Goal: Task Accomplishment & Management: Complete application form

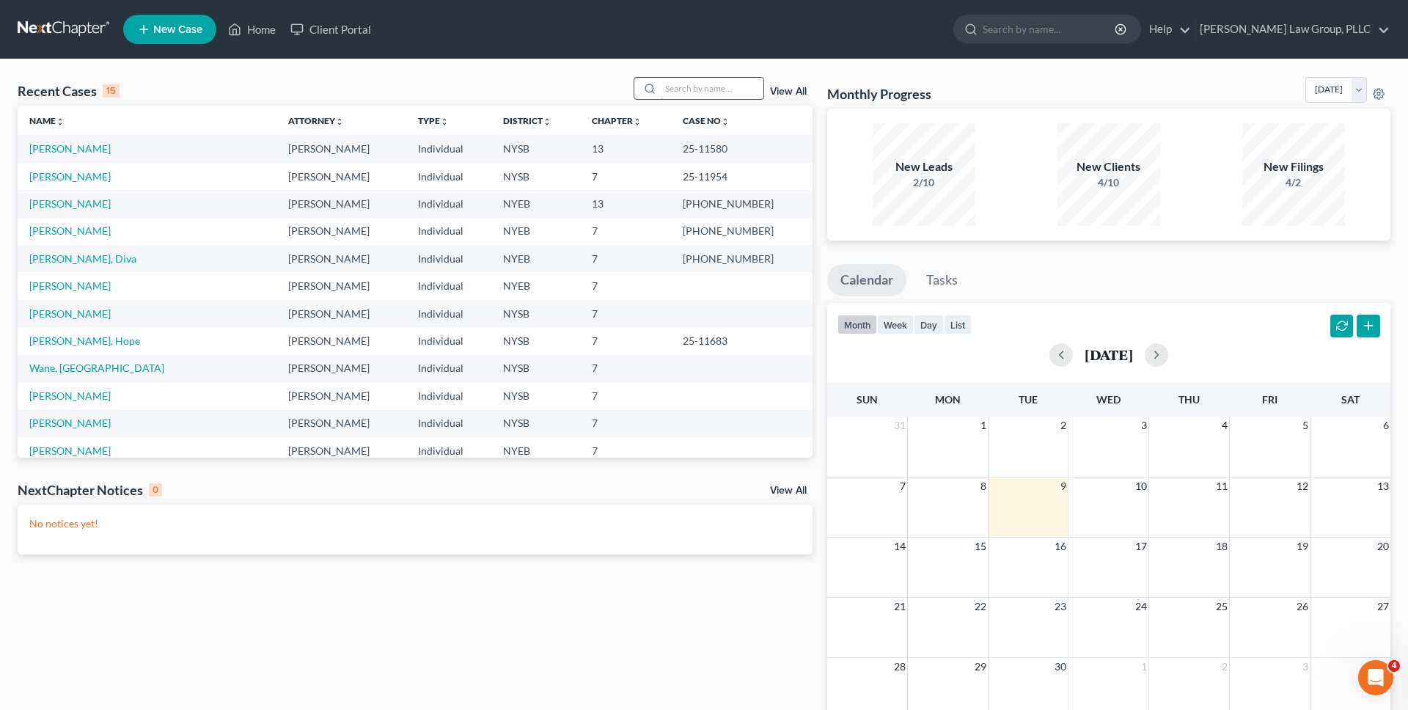
click at [675, 91] on input "search" at bounding box center [712, 88] width 103 height 21
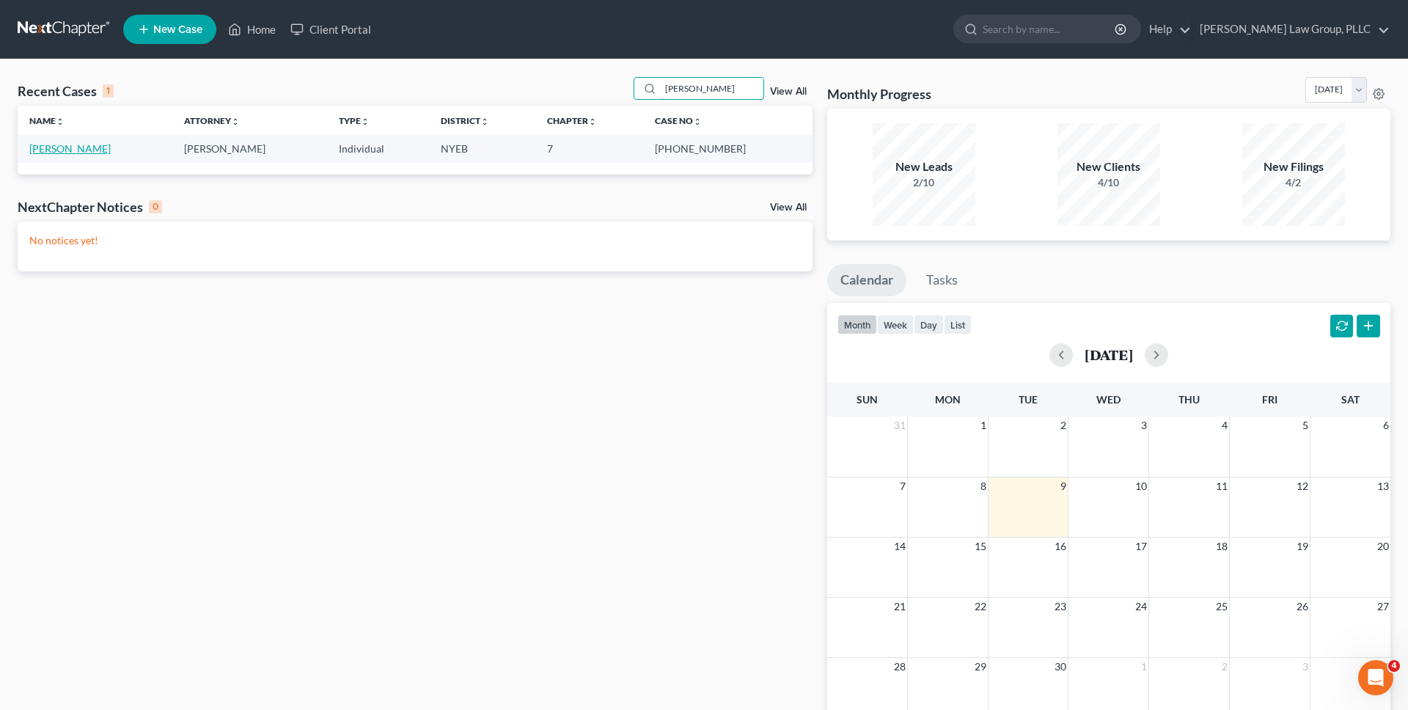
type input "[PERSON_NAME]"
click at [54, 149] on link "[PERSON_NAME]" at bounding box center [69, 148] width 81 height 12
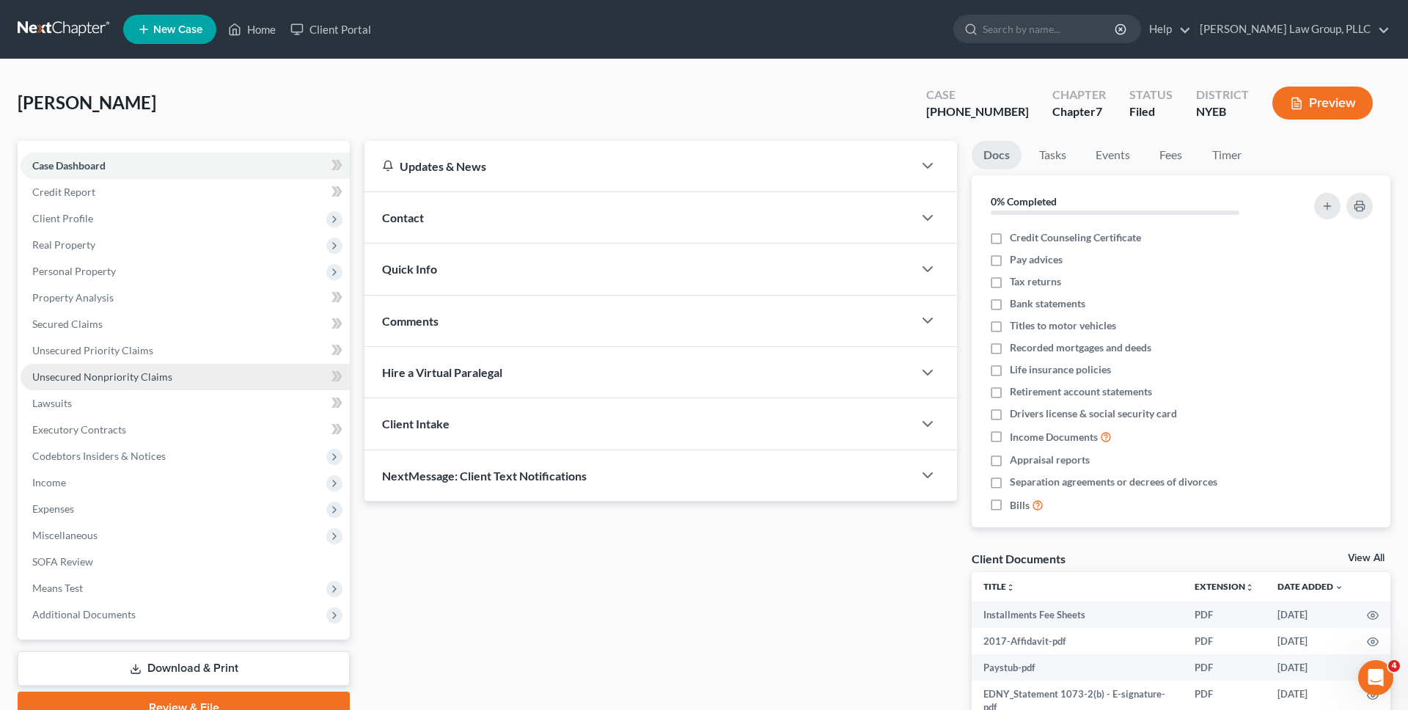
click at [139, 368] on link "Unsecured Nonpriority Claims" at bounding box center [185, 377] width 329 height 26
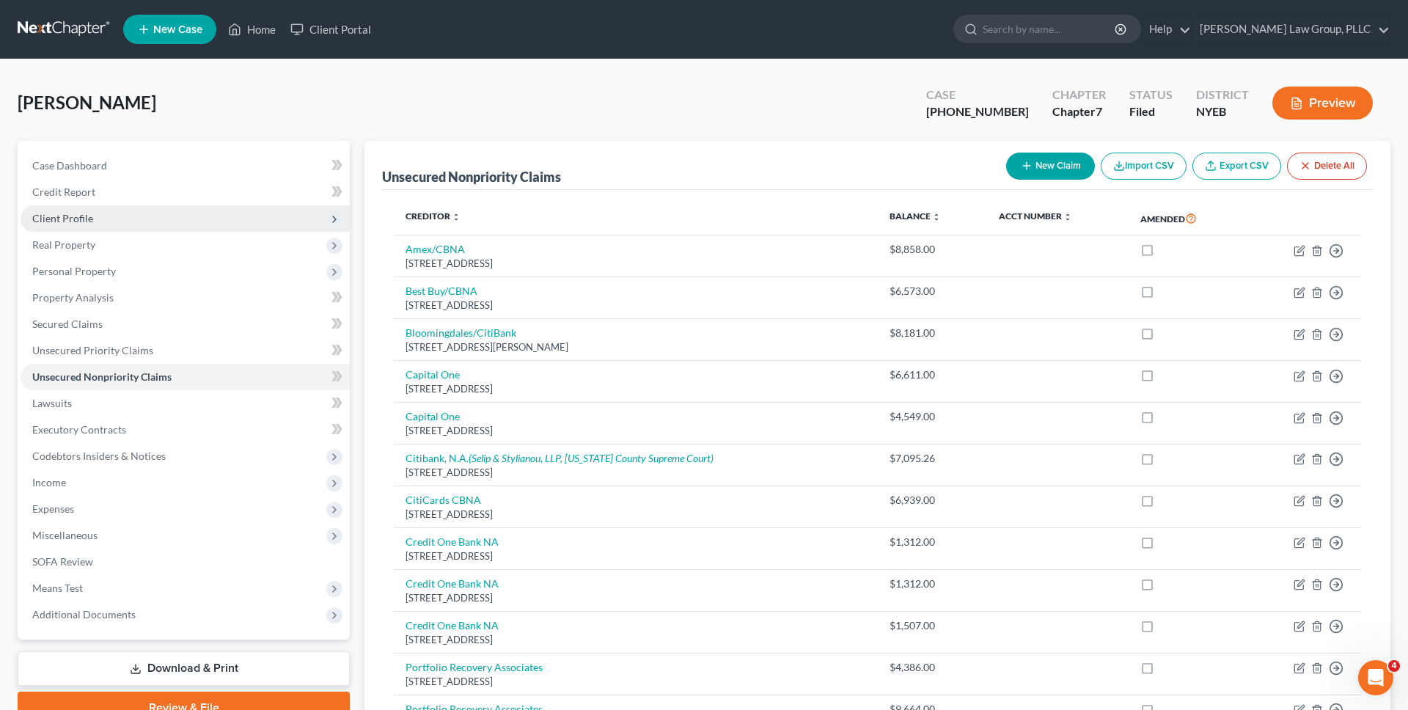
click at [266, 210] on span "Client Profile" at bounding box center [185, 218] width 329 height 26
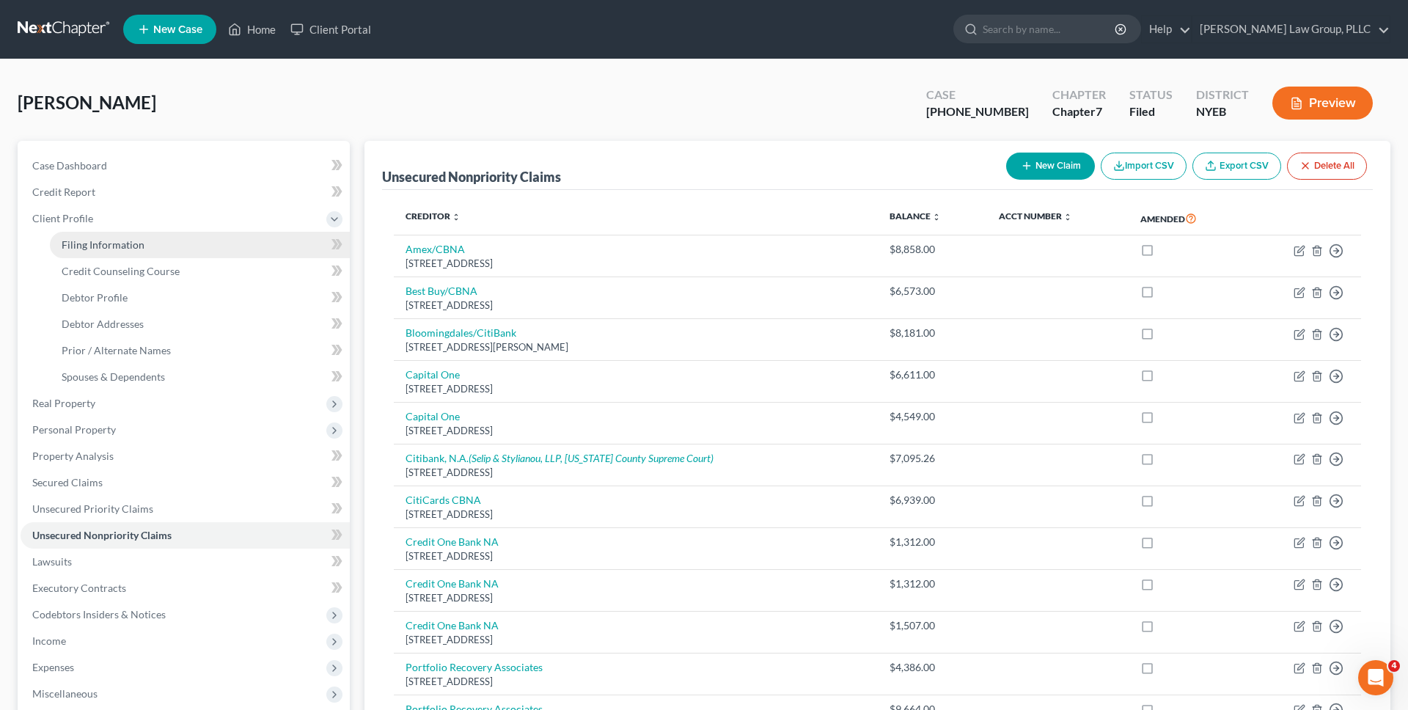
click at [256, 240] on link "Filing Information" at bounding box center [200, 245] width 300 height 26
select select "1"
select select "0"
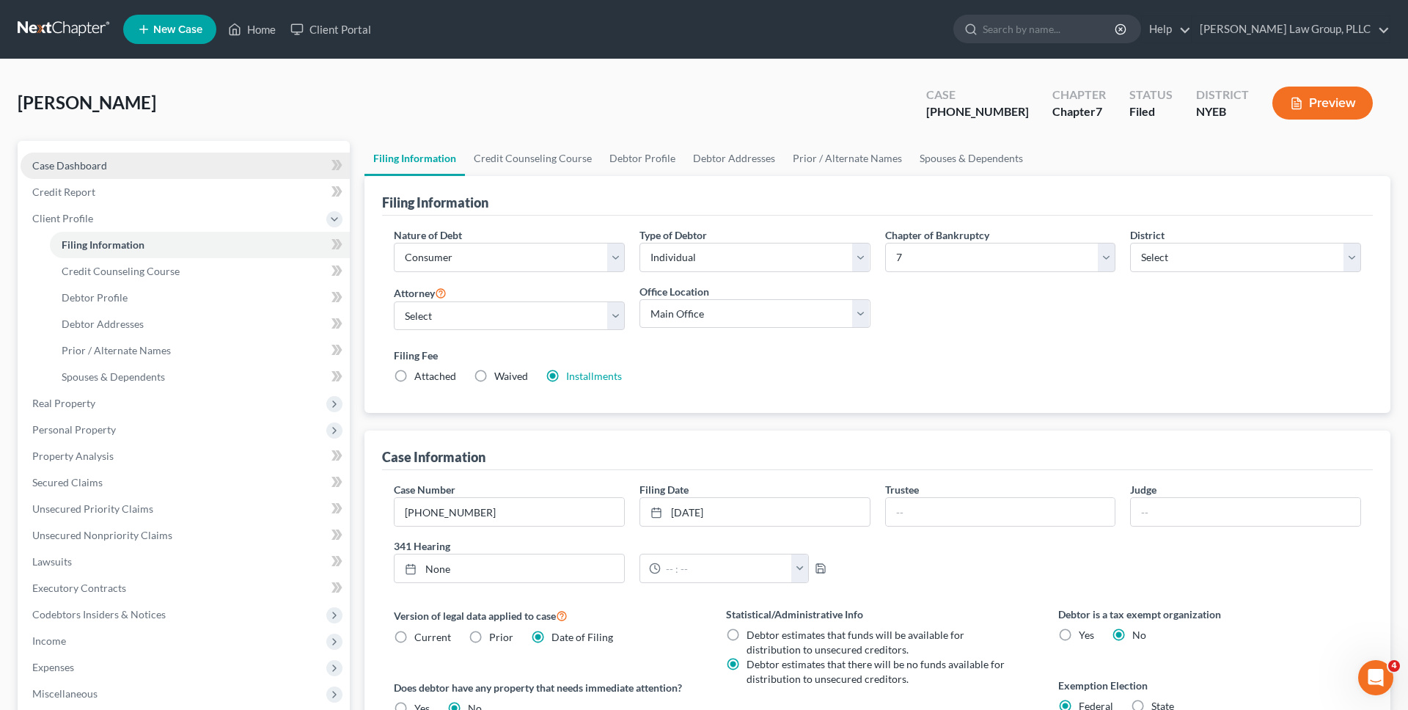
click at [269, 168] on link "Case Dashboard" at bounding box center [185, 166] width 329 height 26
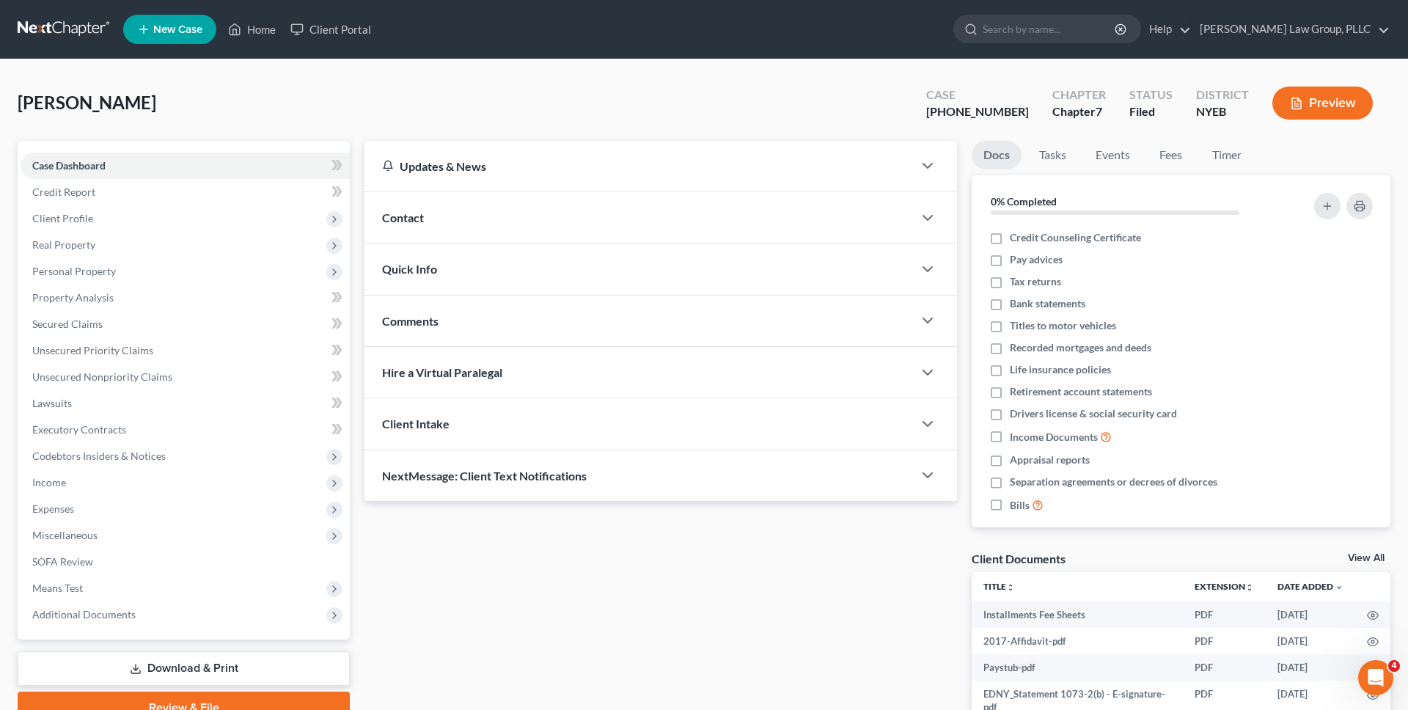
click at [436, 274] on span "Quick Info" at bounding box center [409, 269] width 55 height 14
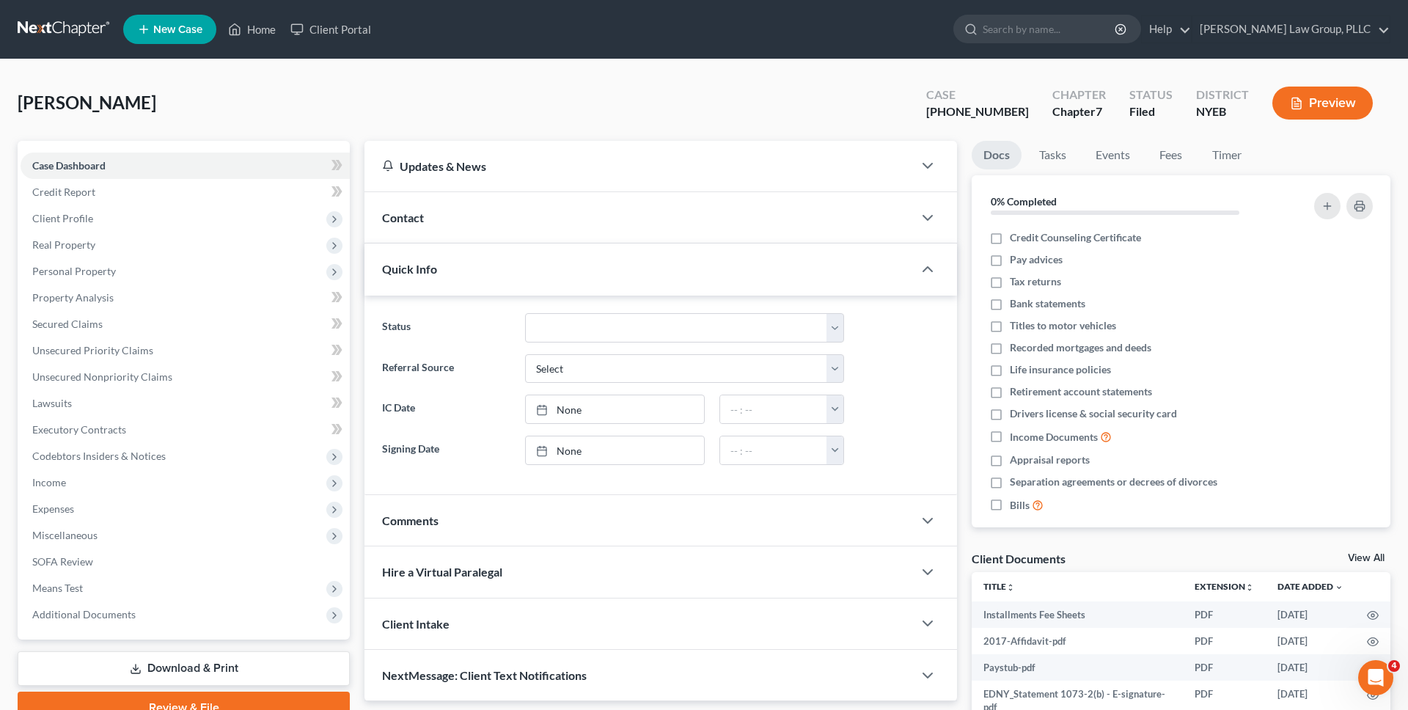
click at [432, 234] on div "Contact" at bounding box center [638, 217] width 548 height 51
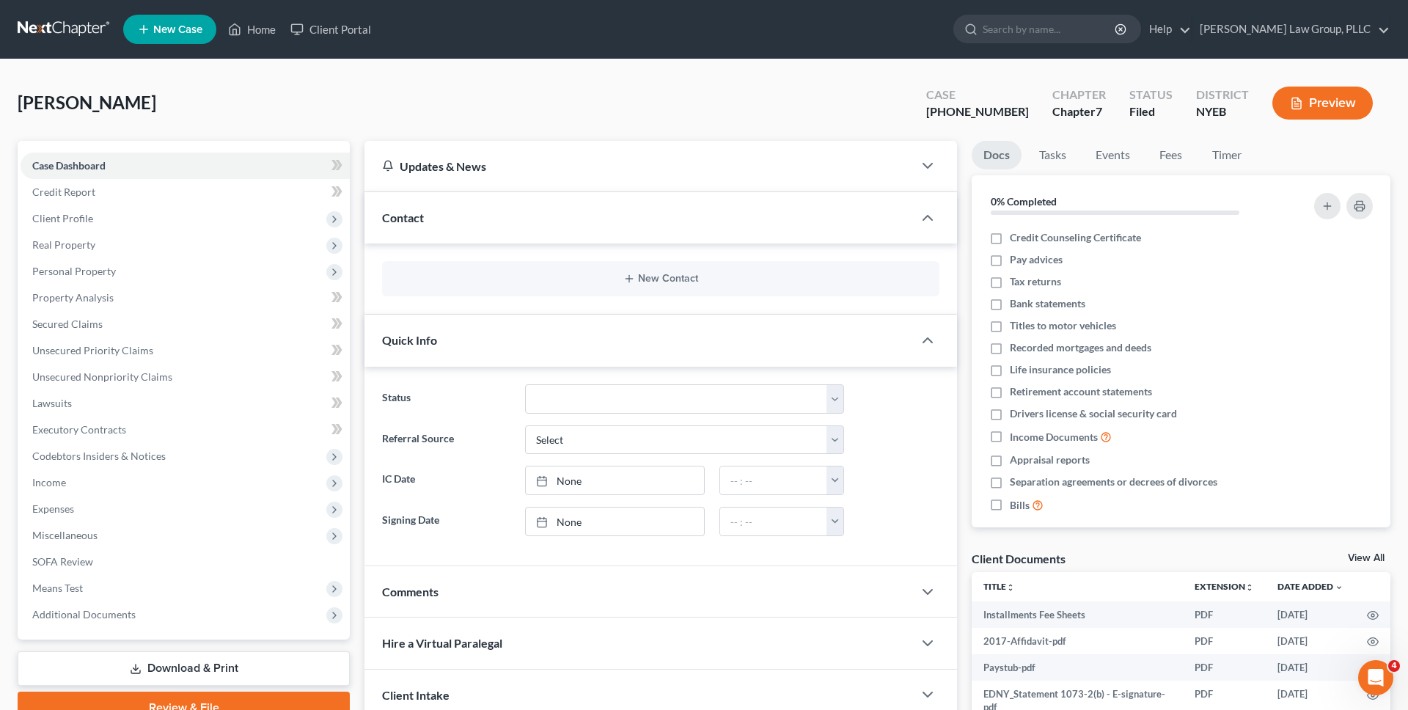
click at [467, 232] on div "Contact" at bounding box center [638, 217] width 548 height 51
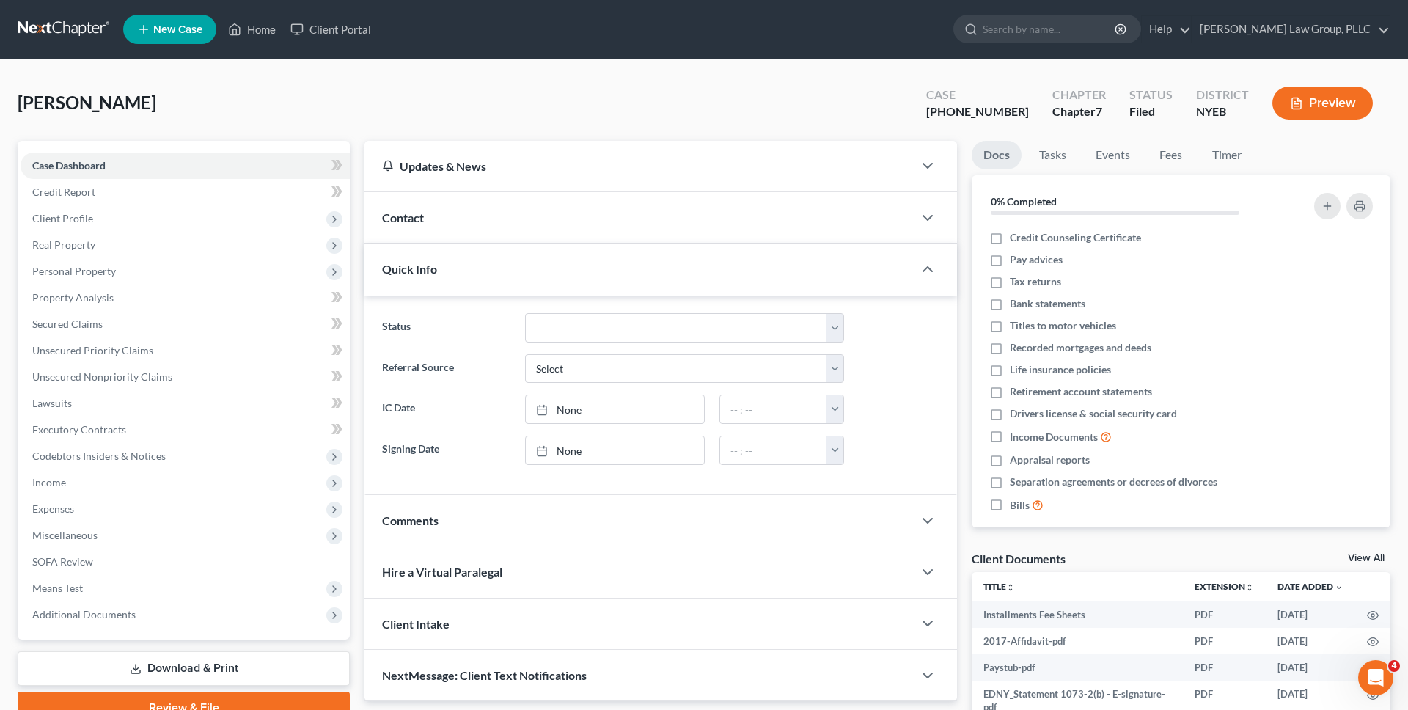
click at [484, 174] on div "Updates & News" at bounding box center [638, 166] width 548 height 51
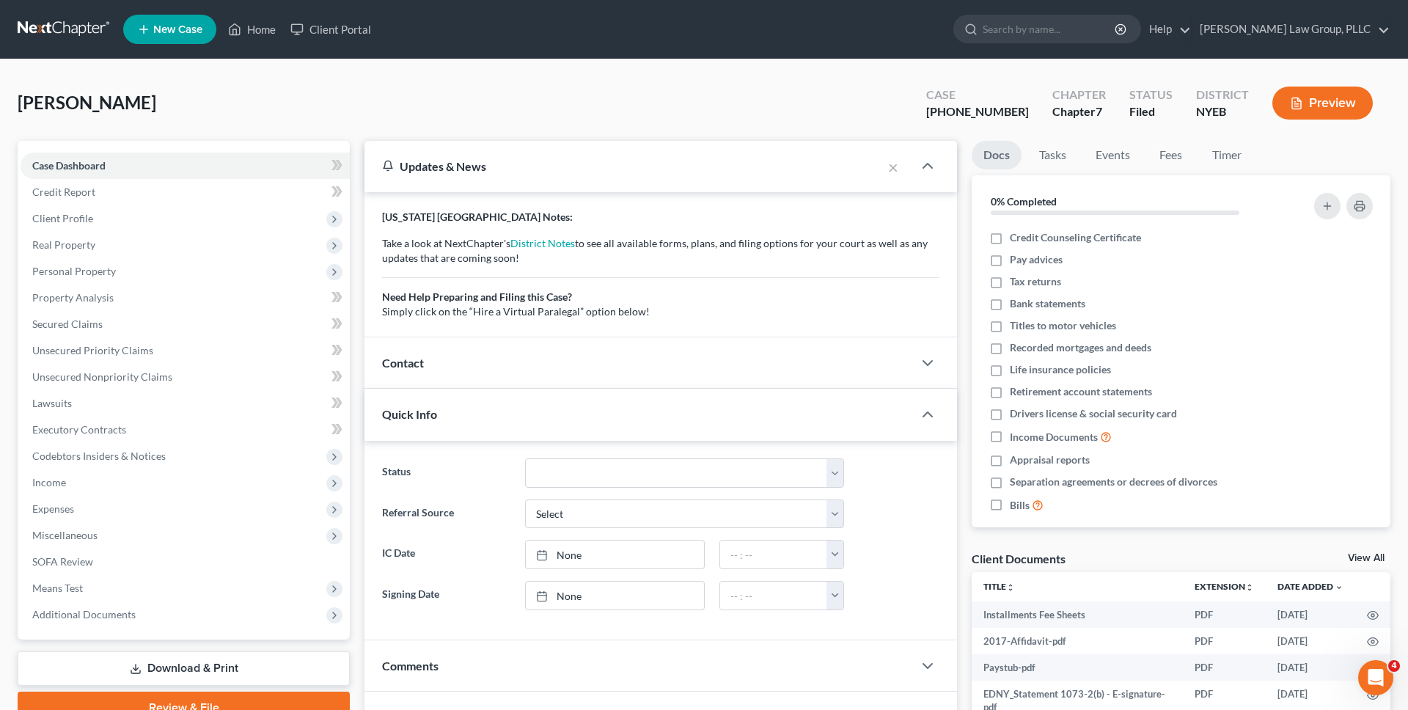
click at [515, 166] on div "Updates & News" at bounding box center [623, 165] width 482 height 15
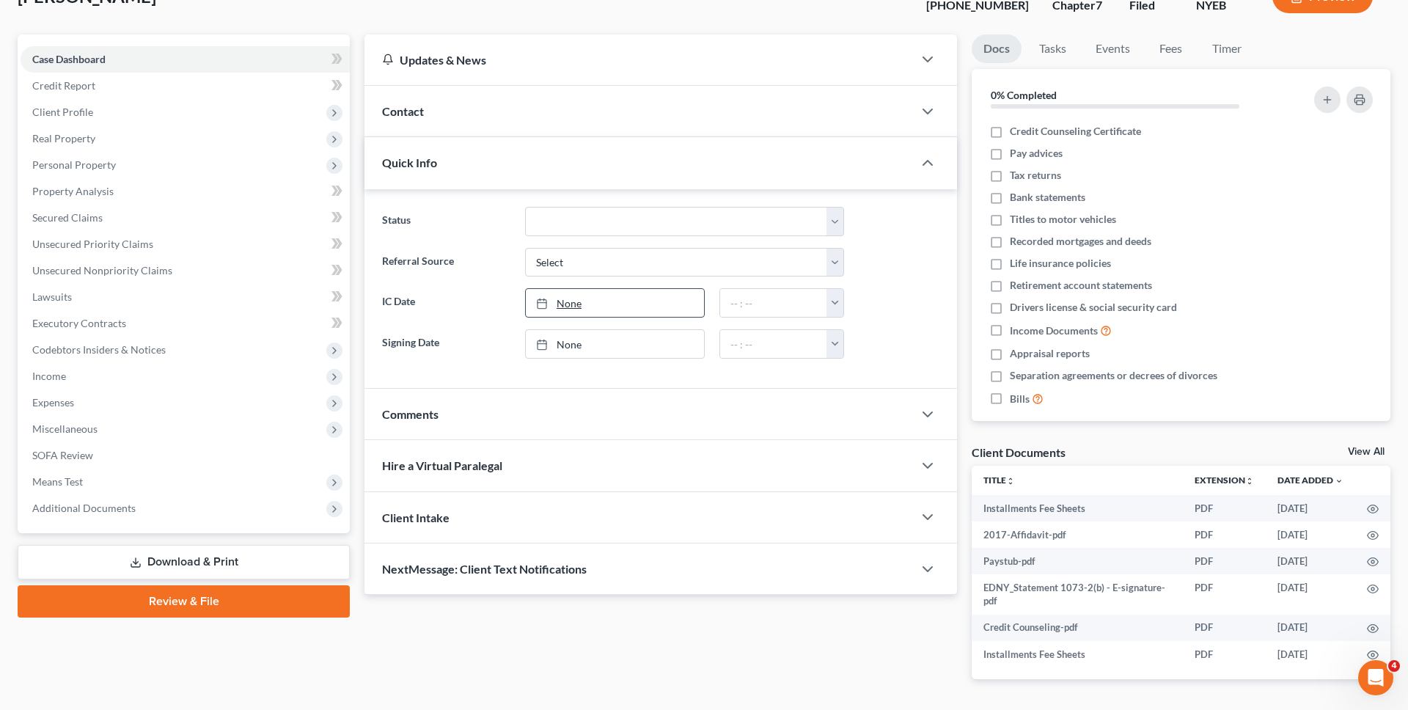
scroll to position [135, 0]
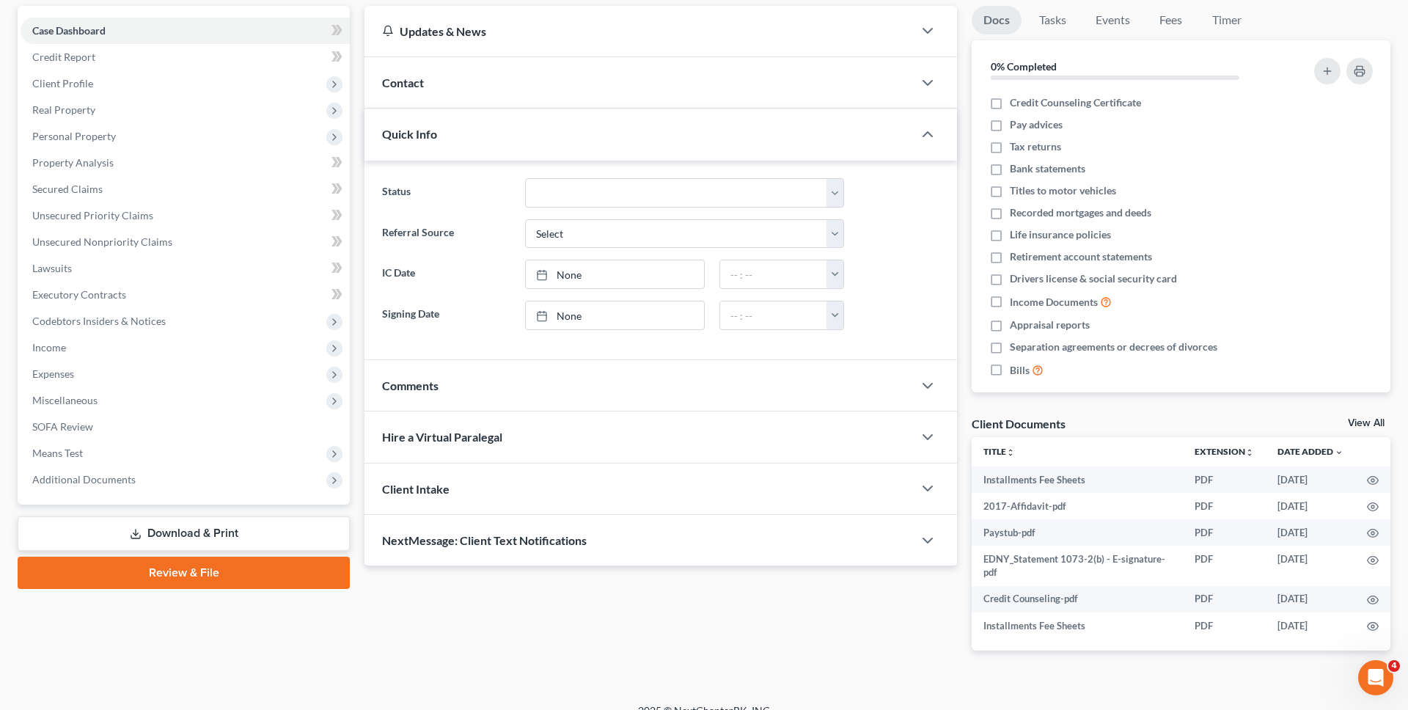
click at [582, 397] on div "Comments" at bounding box center [638, 385] width 548 height 51
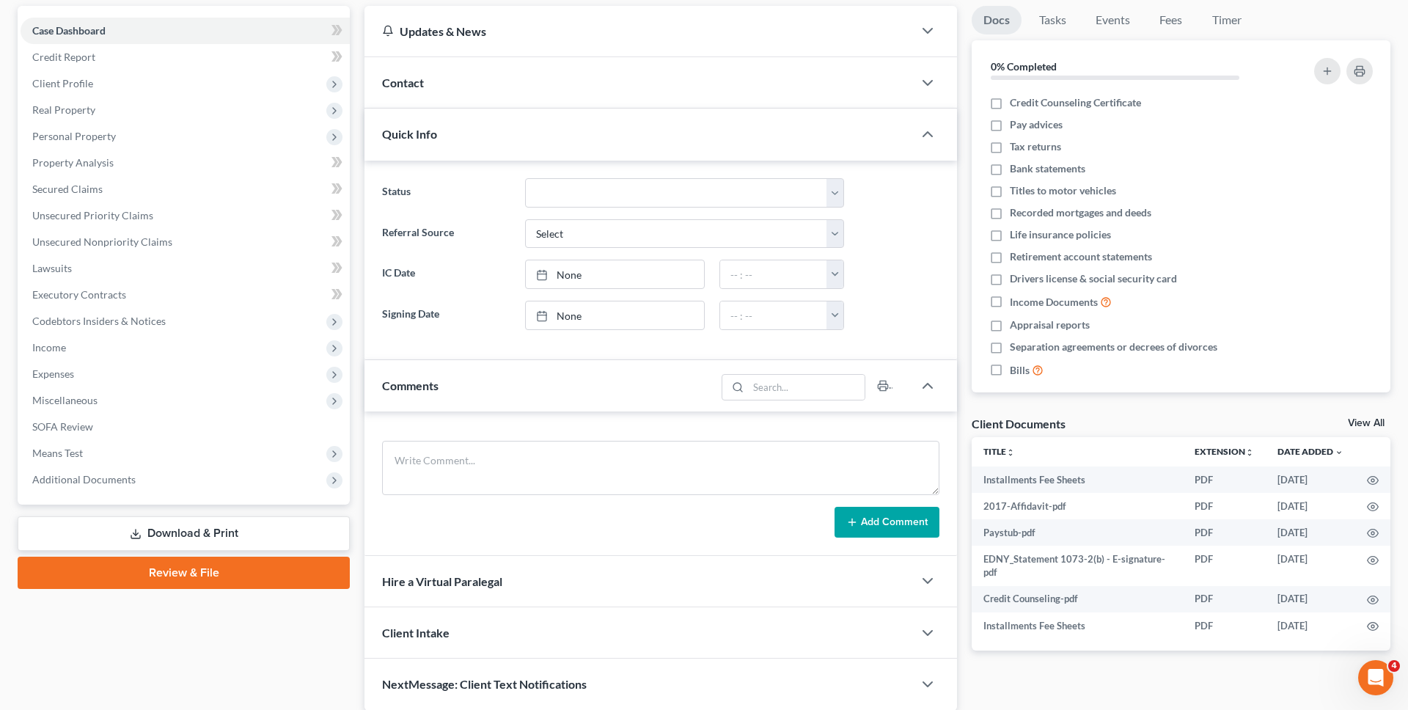
click at [588, 388] on div "Comments" at bounding box center [539, 385] width 351 height 51
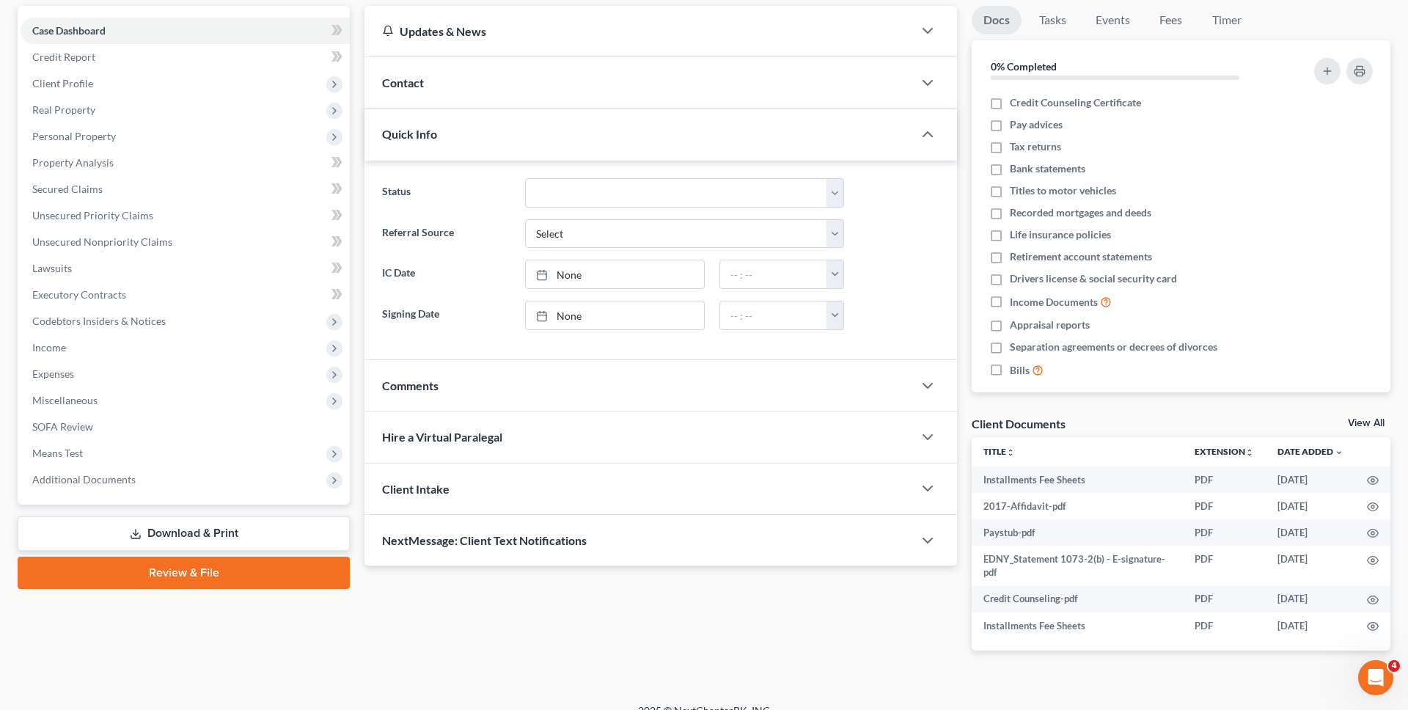
click at [596, 419] on div "Hire a Virtual Paralegal" at bounding box center [638, 436] width 548 height 51
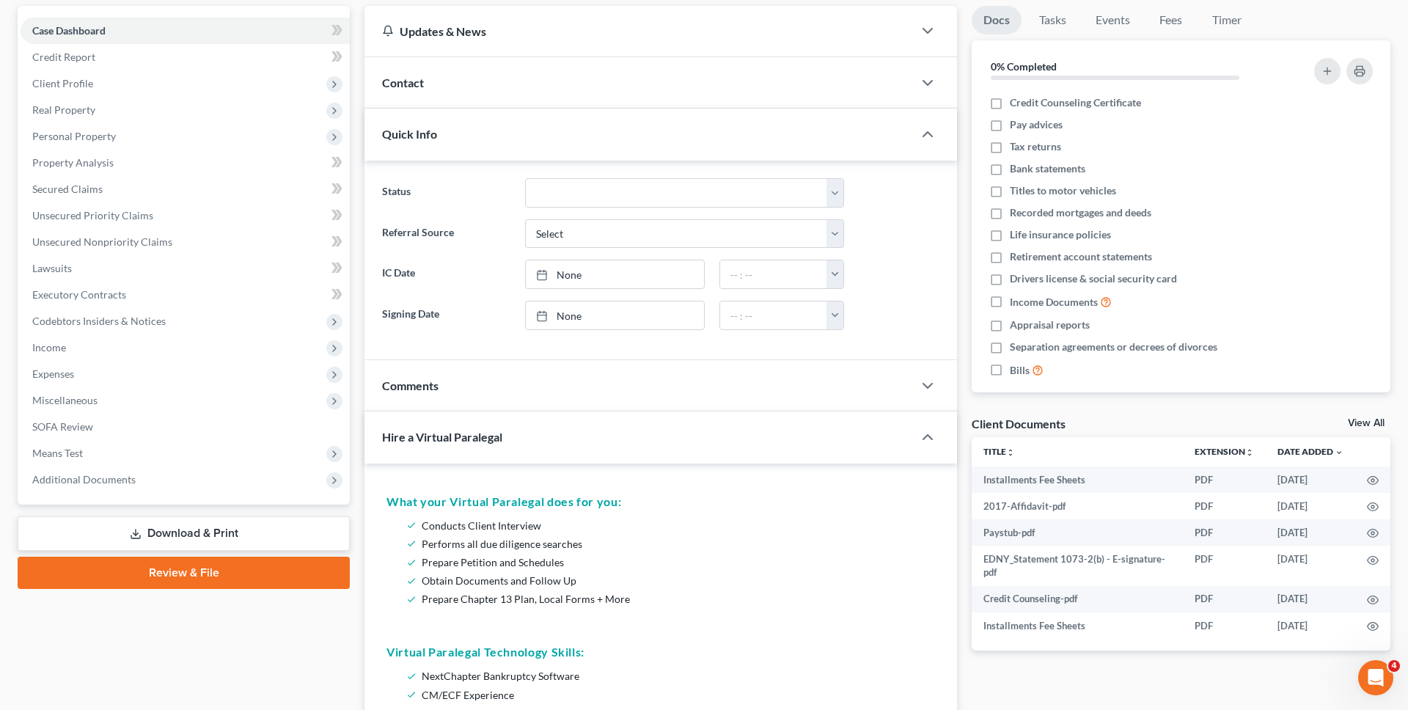
click at [595, 422] on div "Hire a Virtual Paralegal" at bounding box center [628, 436] width 528 height 51
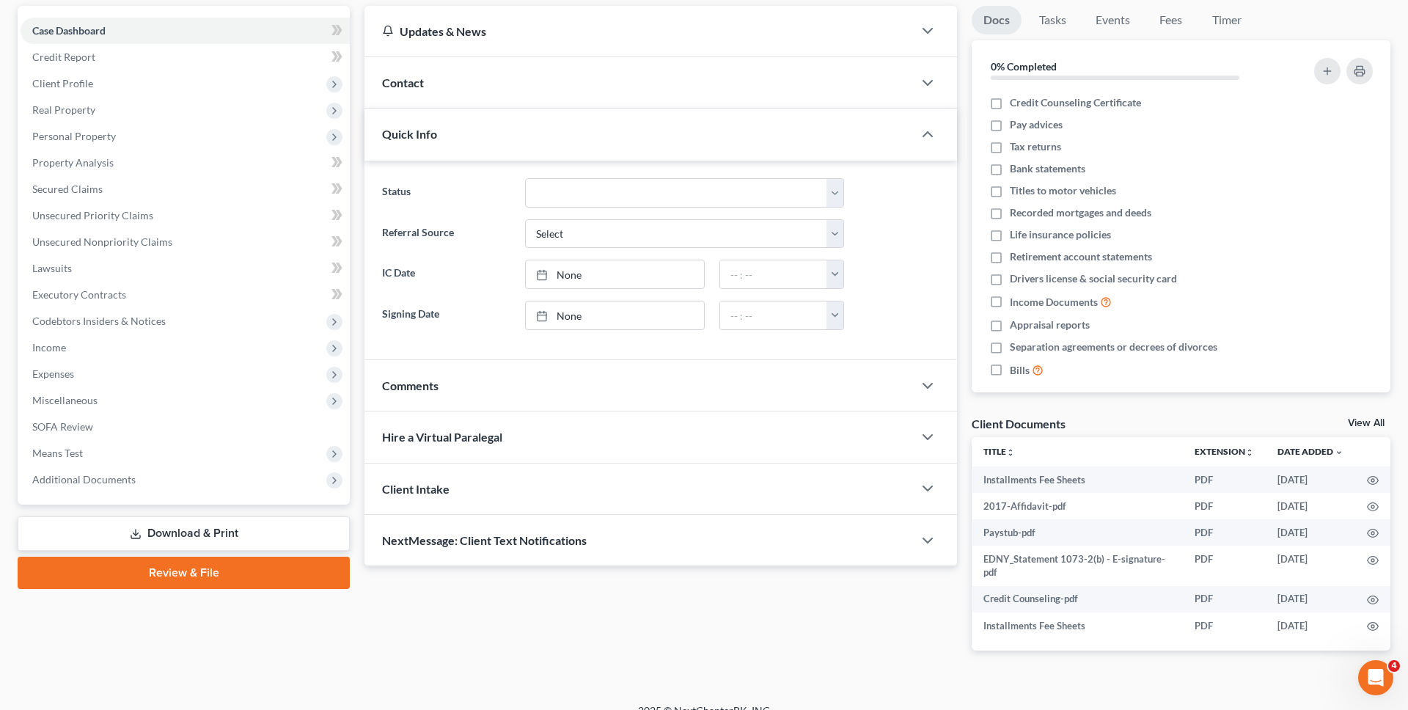
click at [595, 505] on div "Client Intake" at bounding box center [638, 488] width 548 height 51
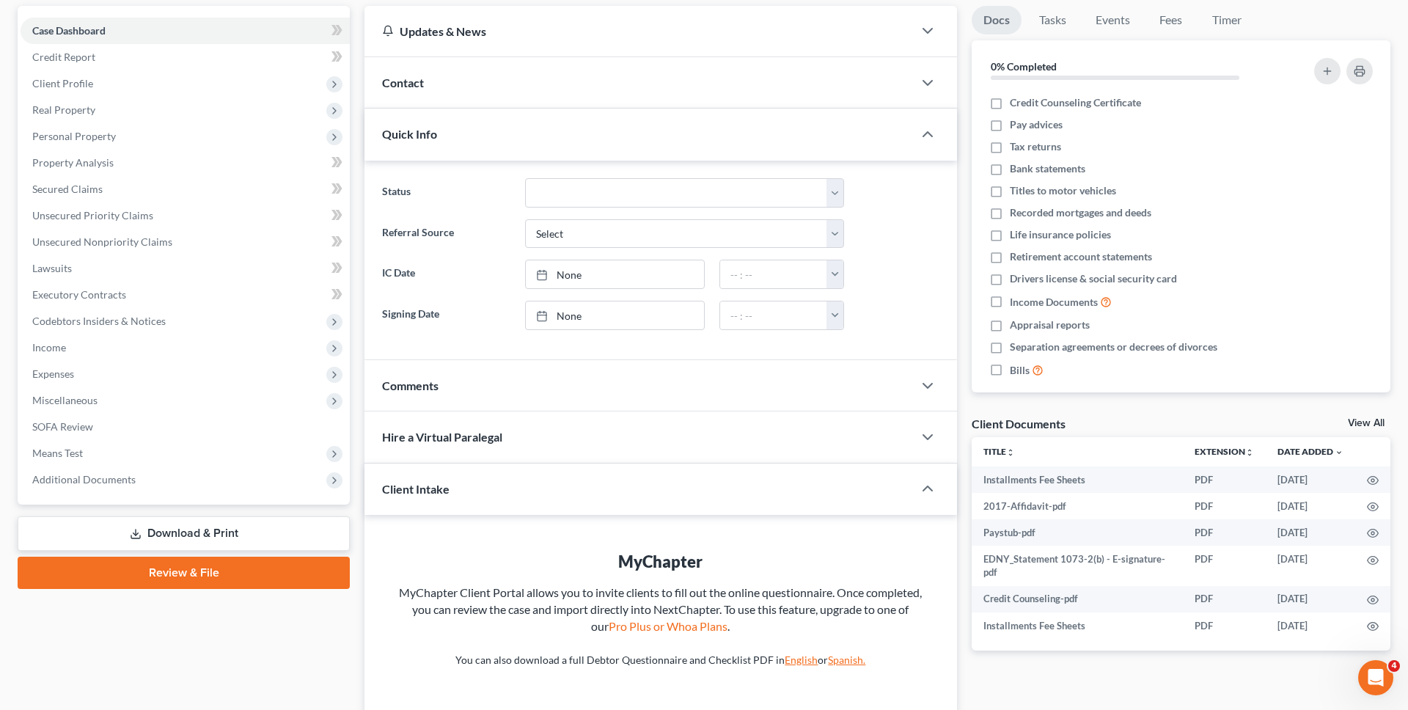
click at [595, 503] on div "Client Intake" at bounding box center [628, 488] width 528 height 51
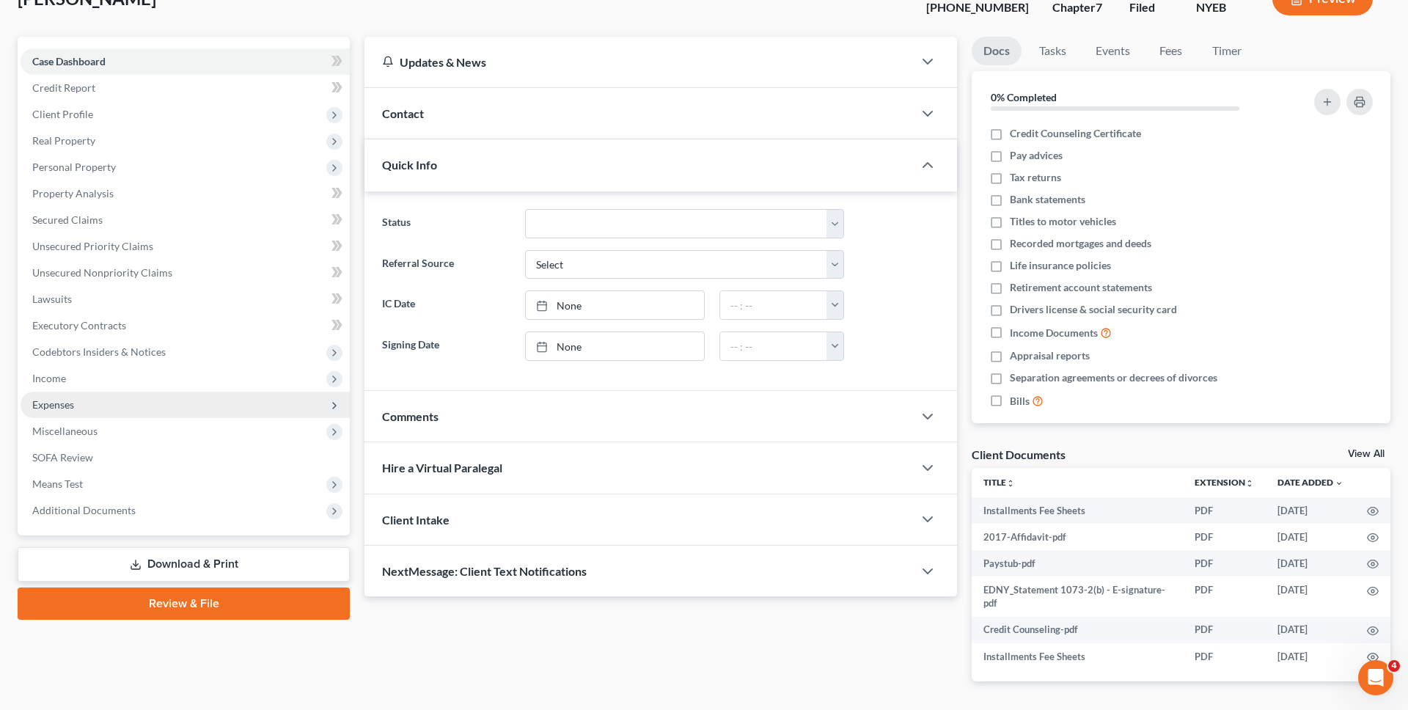
scroll to position [97, 0]
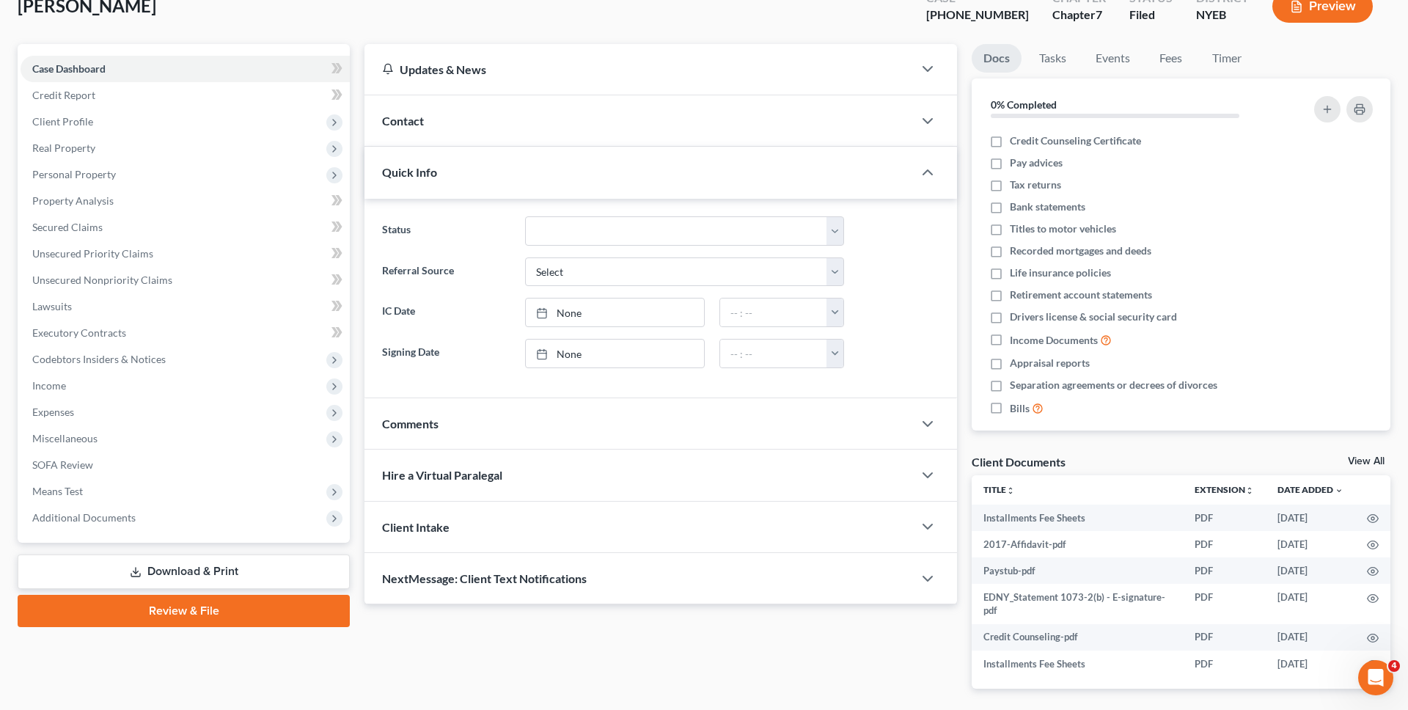
click at [260, 603] on link "Review & File" at bounding box center [184, 611] width 332 height 32
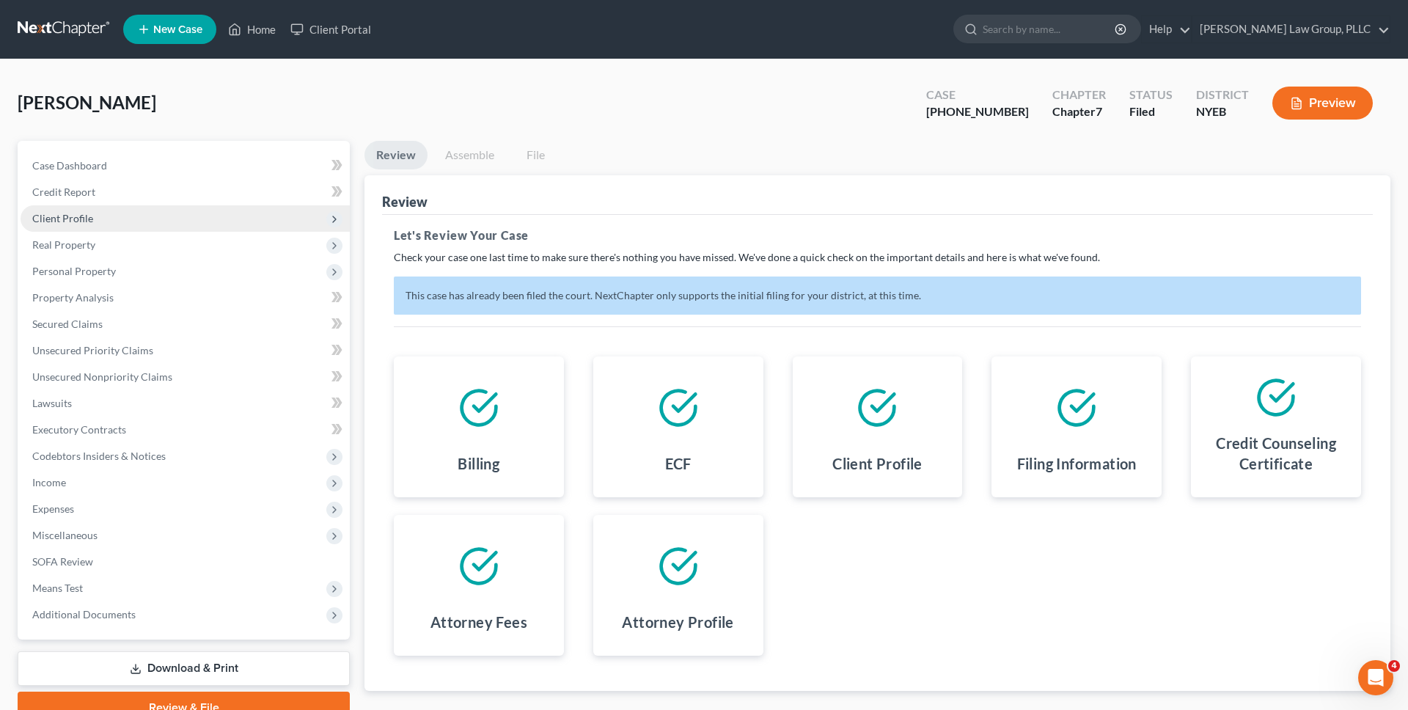
click at [208, 211] on span "Client Profile" at bounding box center [185, 218] width 329 height 26
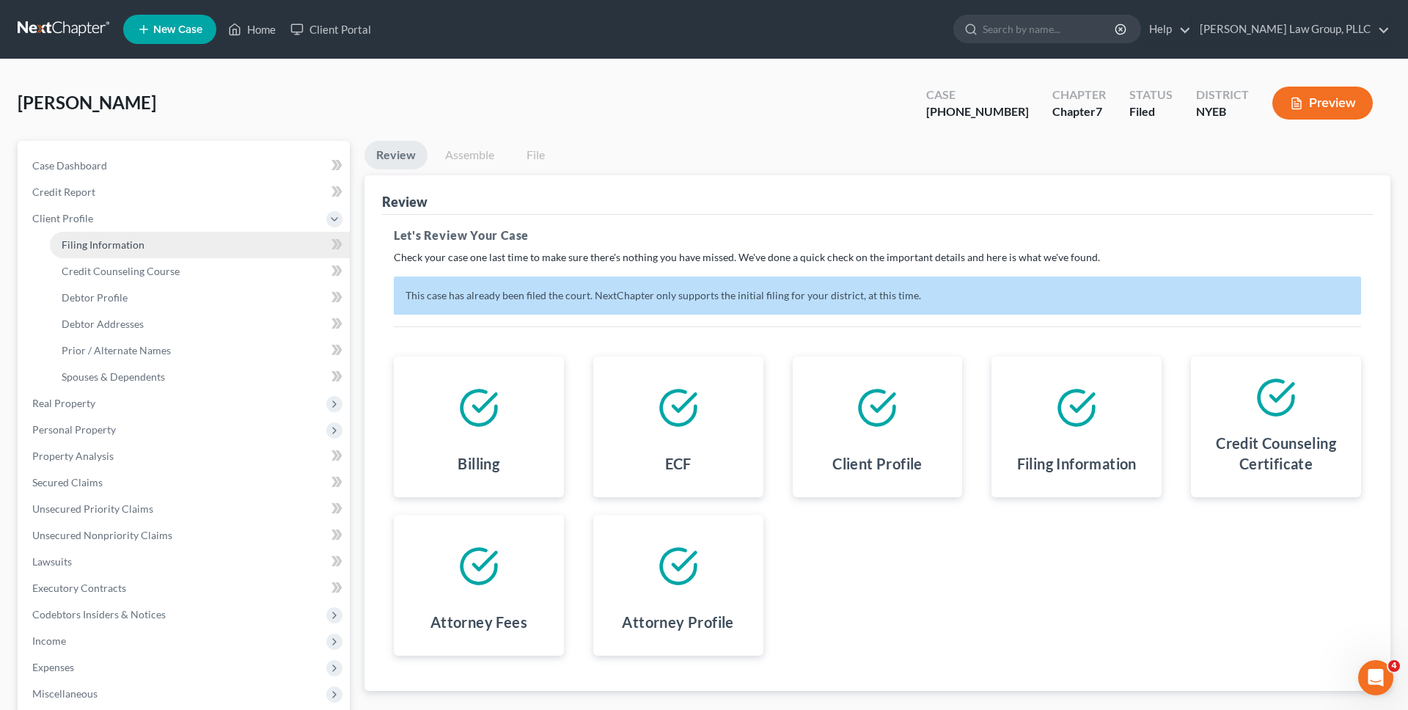
click at [192, 238] on link "Filing Information" at bounding box center [200, 245] width 300 height 26
select select "1"
select select "0"
select select "53"
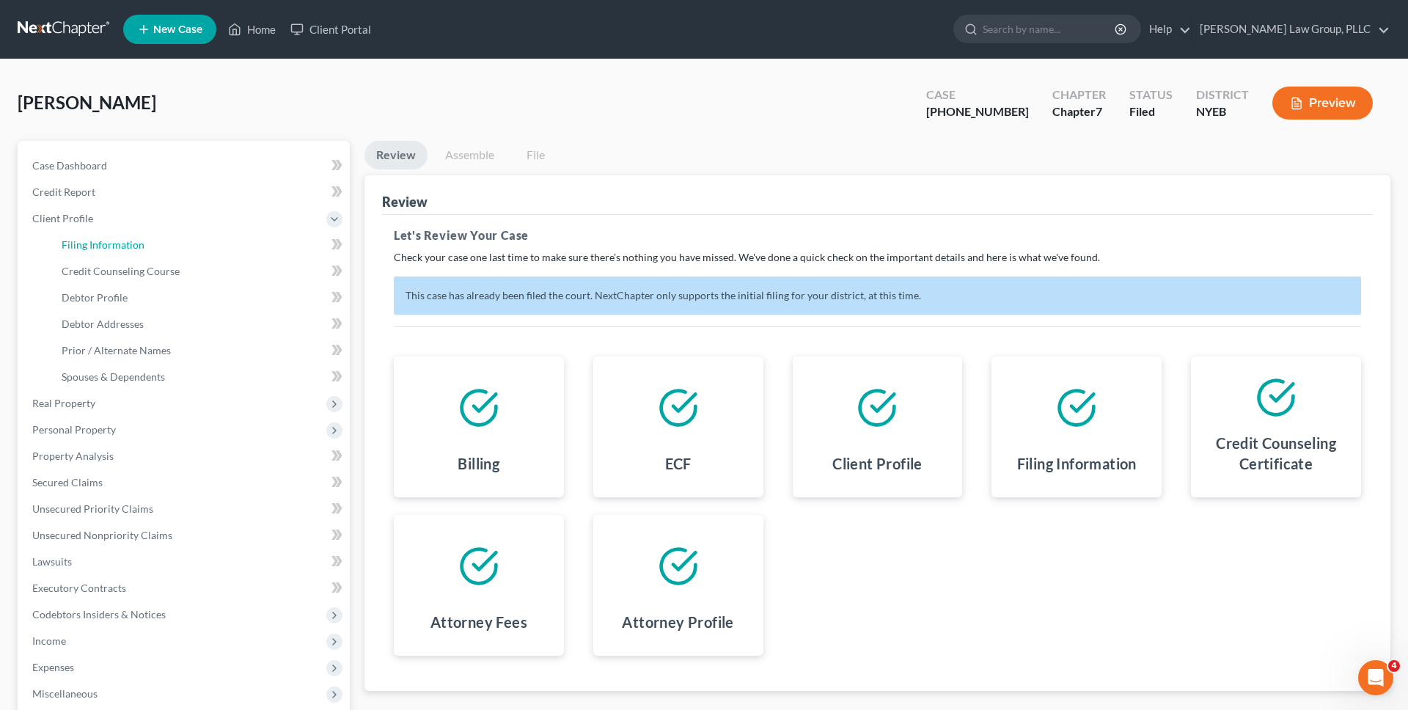
select select "1"
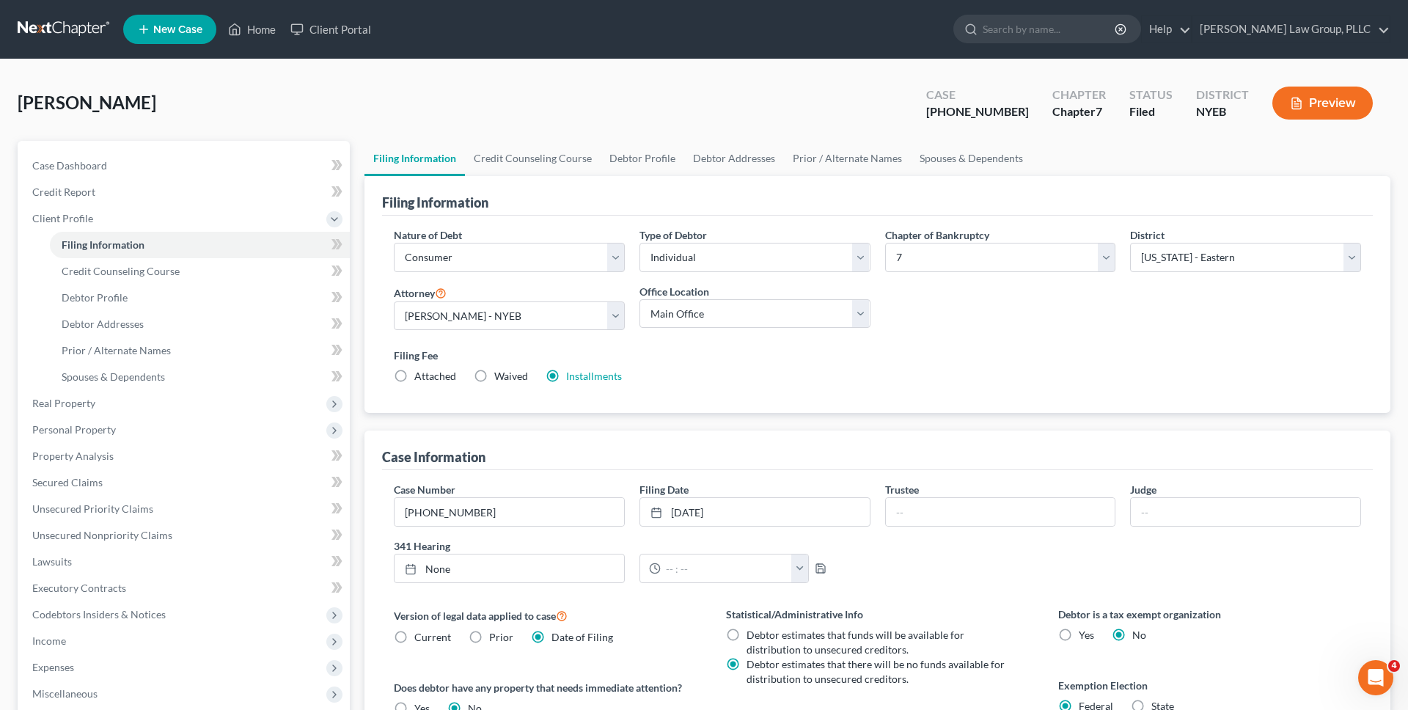
click at [70, 37] on link at bounding box center [65, 29] width 94 height 26
